Goal: Task Accomplishment & Management: Use online tool/utility

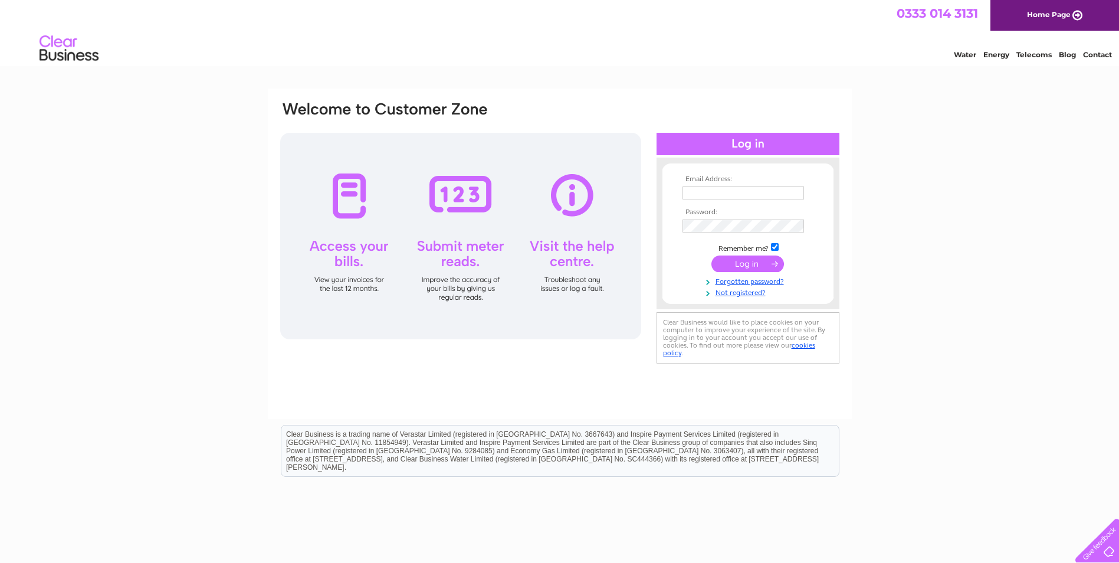
type input "claire.smith@century21ltd.co.uk"
click at [737, 259] on input "submit" at bounding box center [747, 263] width 73 height 17
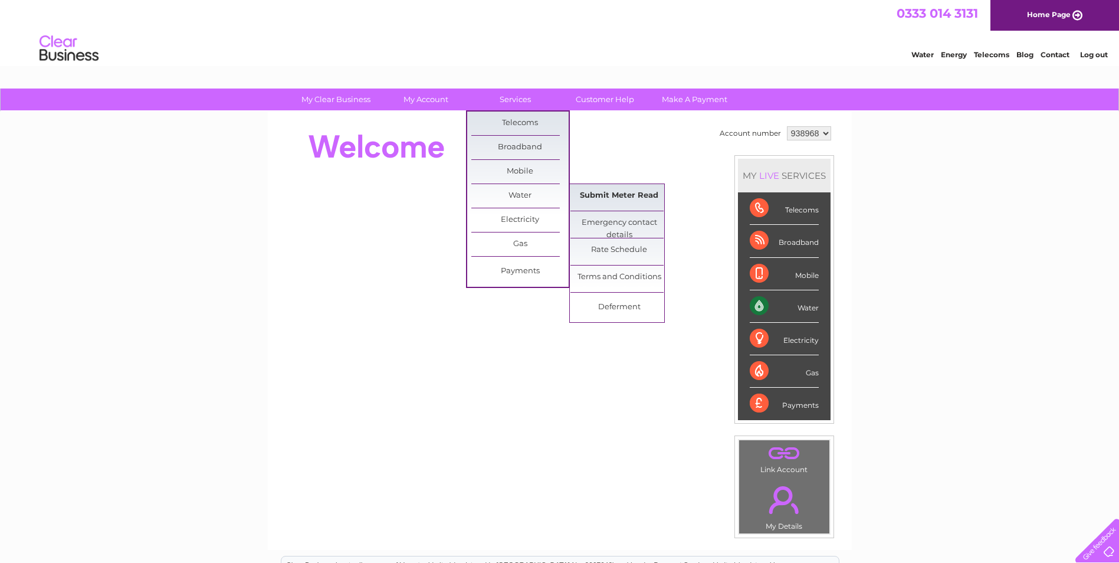
click at [615, 195] on link "Submit Meter Read" at bounding box center [618, 196] width 97 height 24
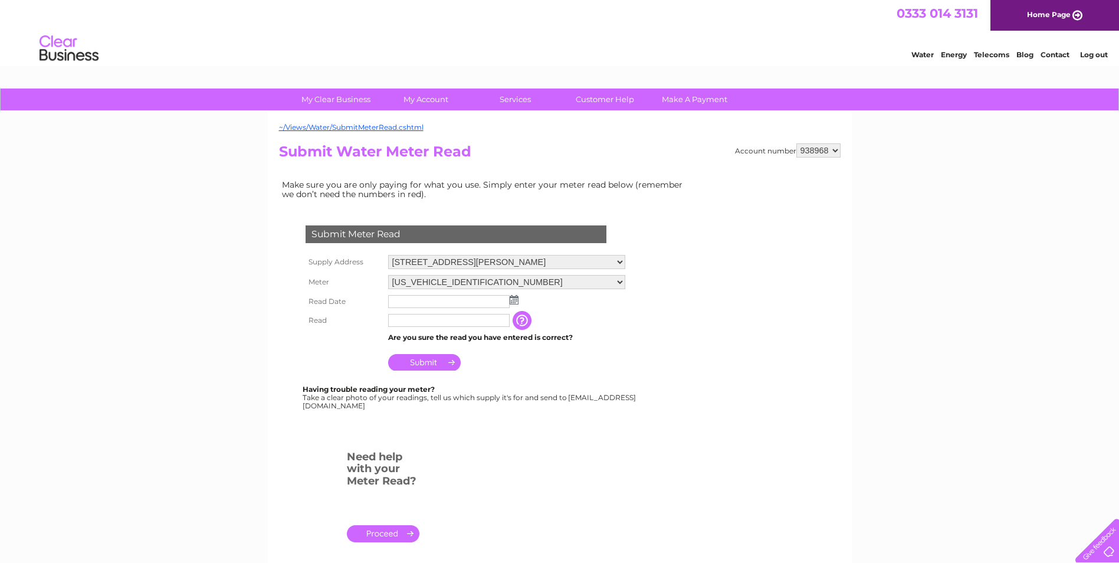
click at [405, 305] on input "text" at bounding box center [449, 301] width 122 height 13
click at [516, 302] on img at bounding box center [514, 299] width 9 height 9
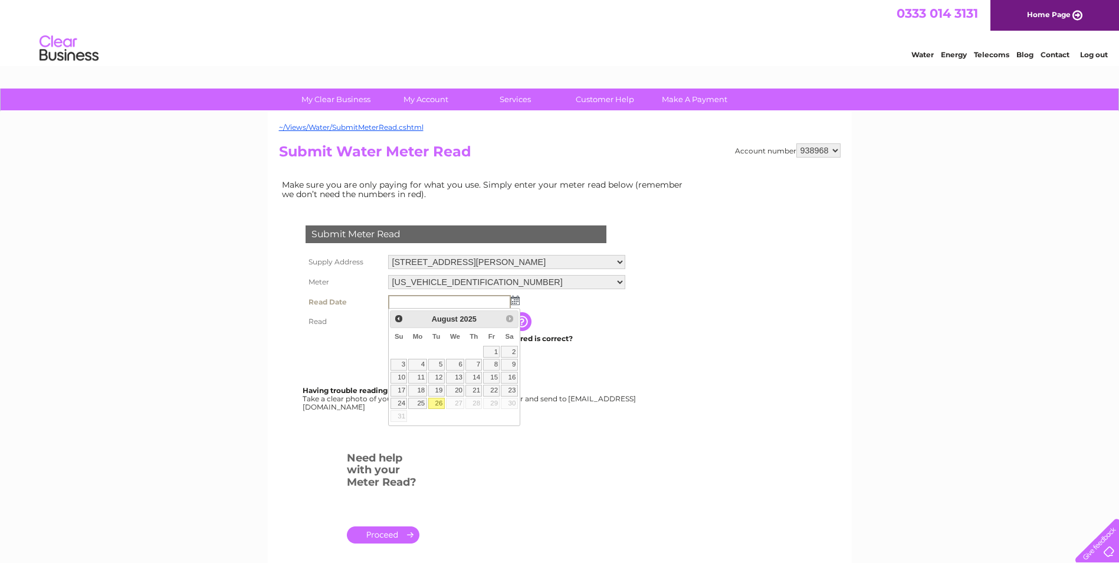
click at [440, 401] on link "26" at bounding box center [436, 404] width 17 height 12
type input "2025/08/26"
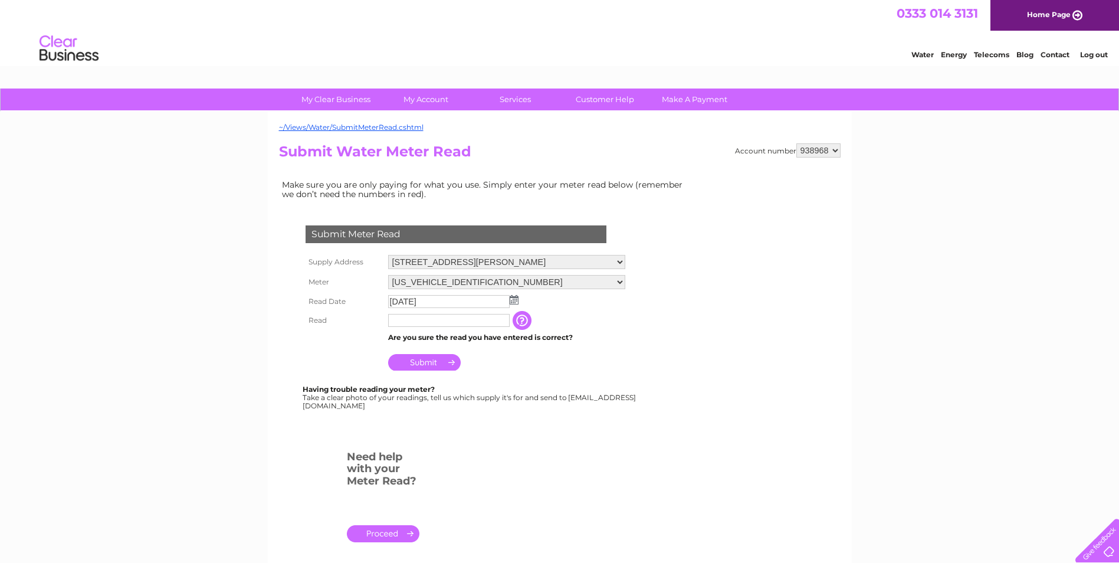
click at [396, 319] on input "text" at bounding box center [449, 320] width 122 height 13
type input "00513"
click at [413, 360] on input "Submit" at bounding box center [424, 362] width 73 height 17
